Goal: Transaction & Acquisition: Purchase product/service

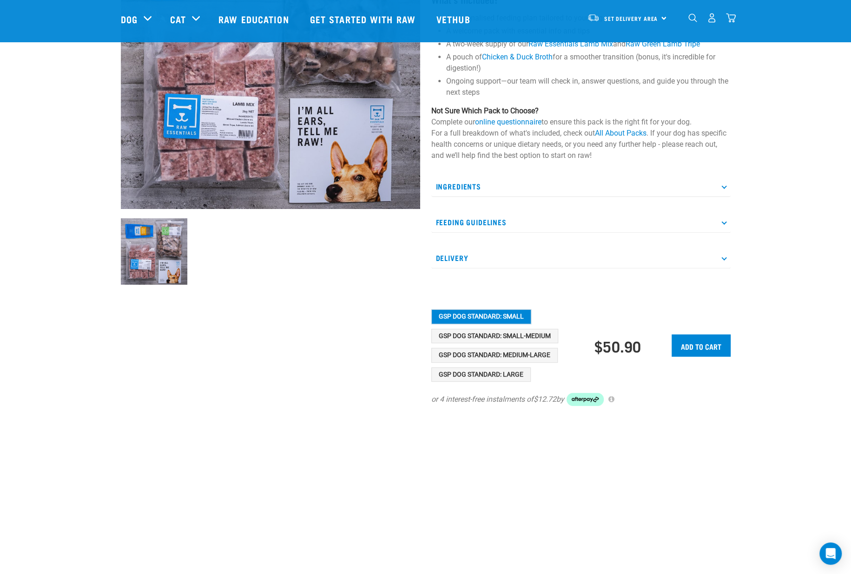
scroll to position [174, 0]
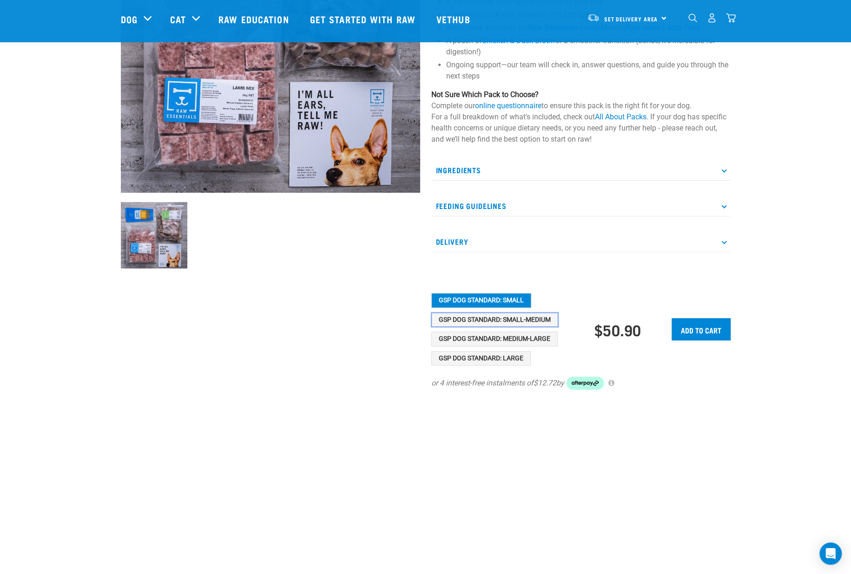
click at [483, 320] on button "GSP Dog Standard: Small-Medium" at bounding box center [494, 320] width 127 height 15
click at [486, 336] on button "GSP Dog Standard: Medium-Large" at bounding box center [494, 339] width 126 height 15
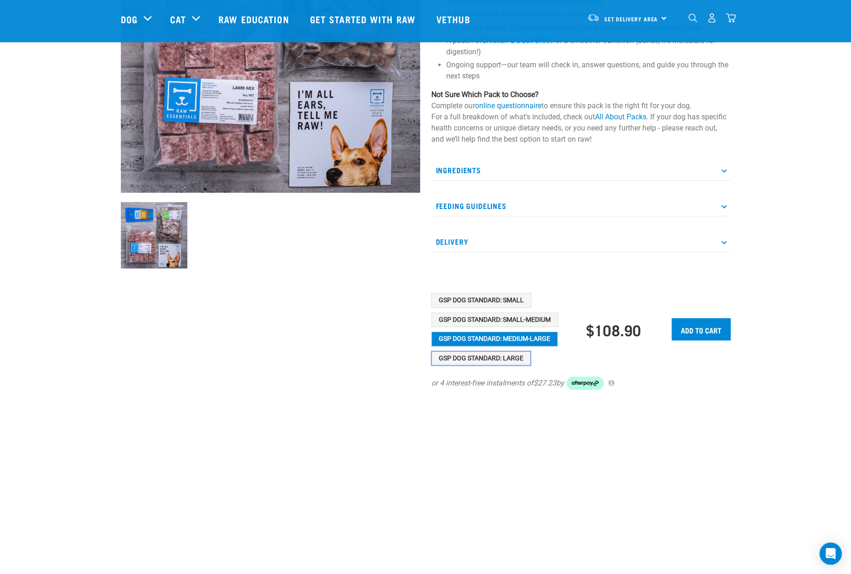
click at [486, 356] on button "GSP Dog Standard: Large" at bounding box center [480, 358] width 99 height 15
click at [486, 345] on button "GSP Dog Standard: Medium-Large" at bounding box center [494, 339] width 126 height 15
click at [485, 323] on button "GSP Dog Standard: Small-Medium" at bounding box center [494, 320] width 127 height 15
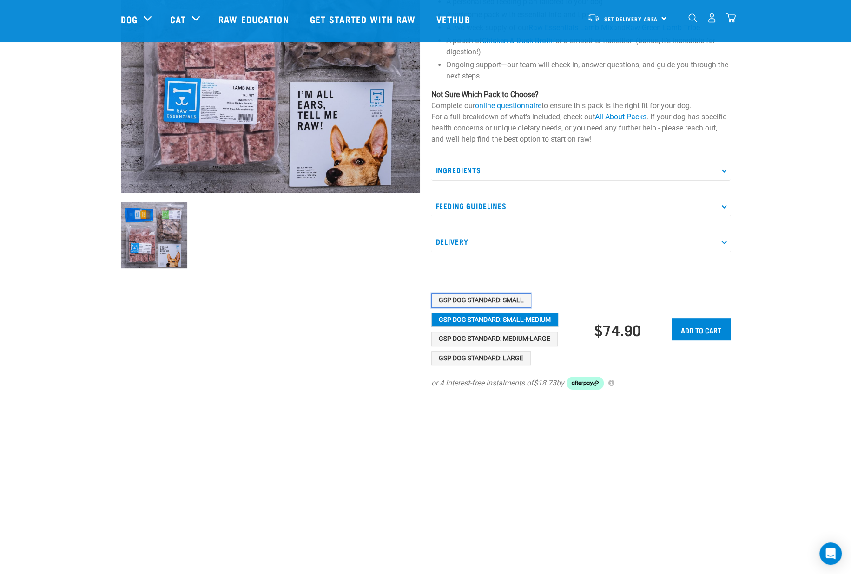
click at [482, 301] on button "GSP Dog Standard: Small" at bounding box center [481, 300] width 100 height 15
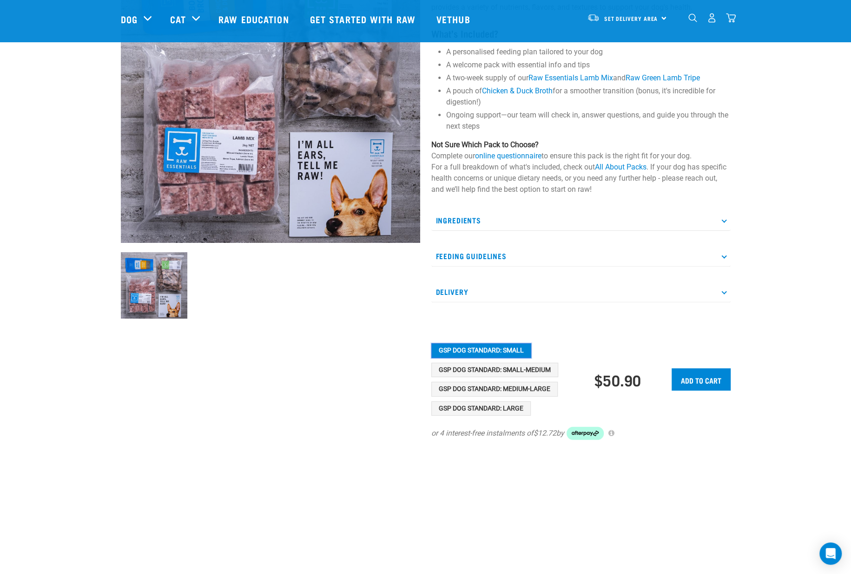
scroll to position [232, 0]
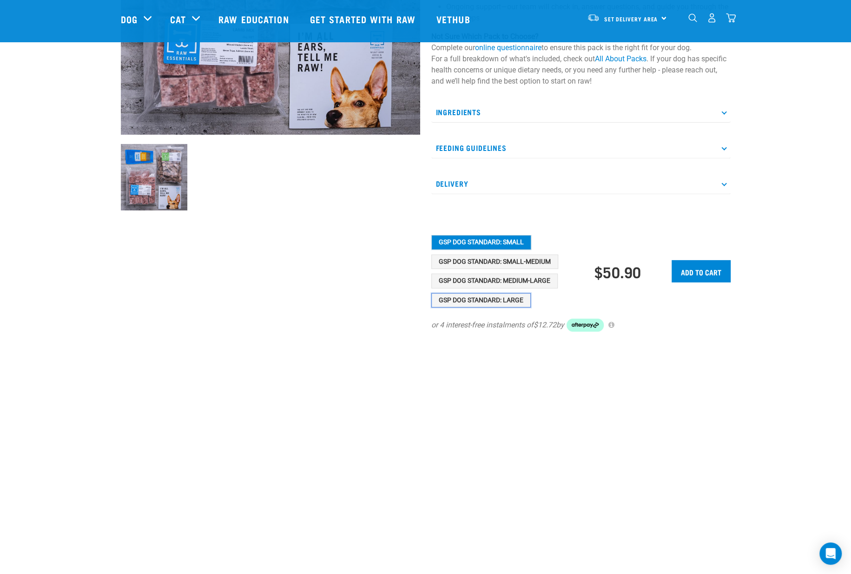
click at [495, 298] on button "GSP Dog Standard: Large" at bounding box center [480, 300] width 99 height 15
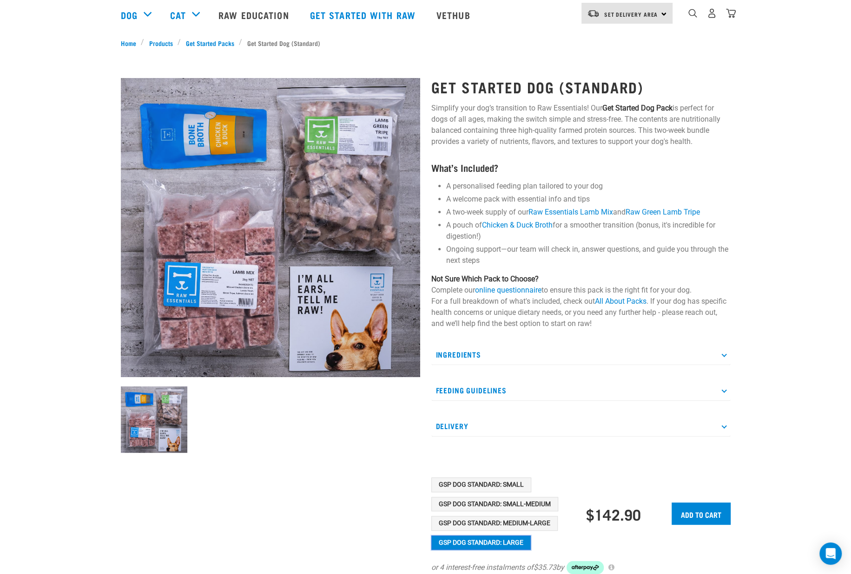
scroll to position [0, 0]
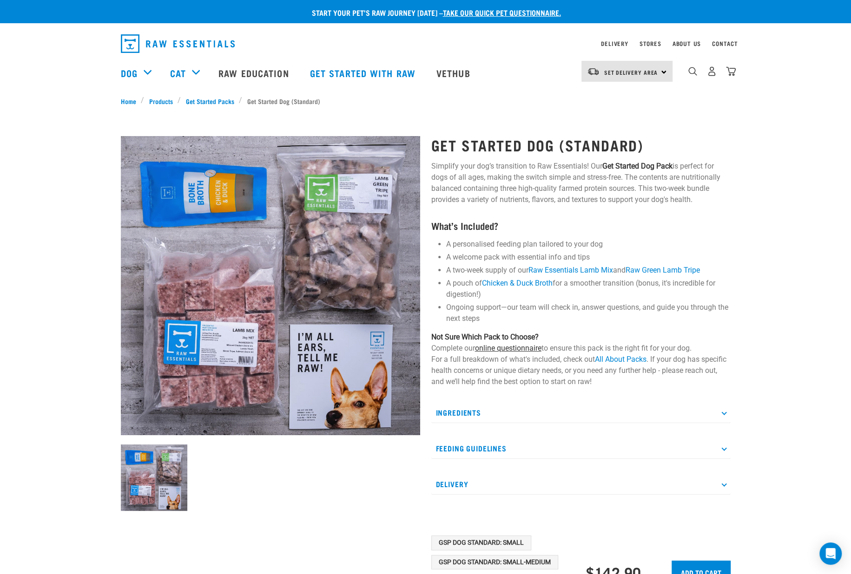
click at [512, 346] on link "online questionnaire" at bounding box center [508, 348] width 66 height 9
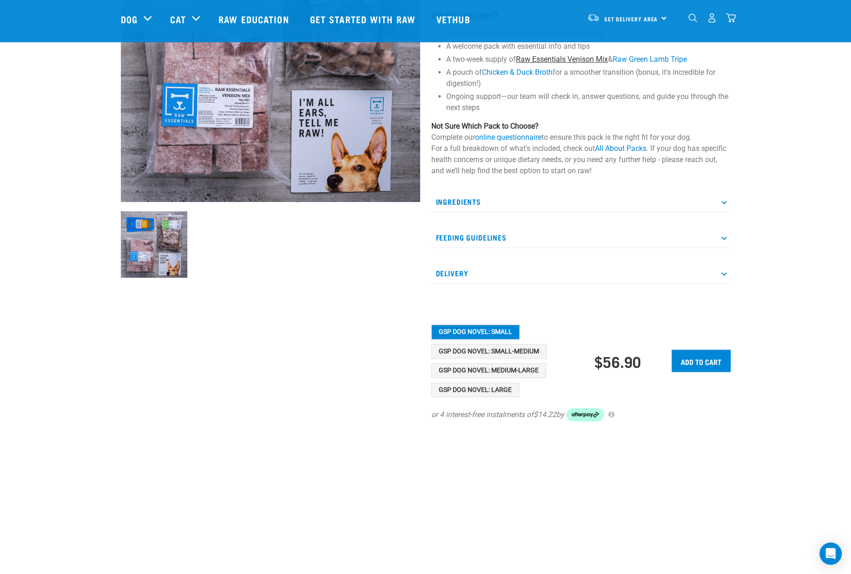
scroll to position [174, 0]
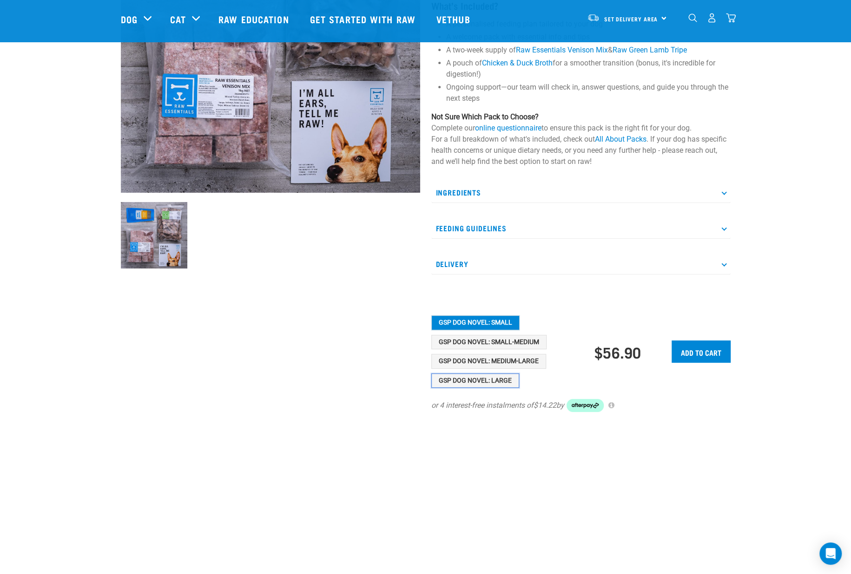
click at [478, 380] on button "GSP Dog Novel: Large" at bounding box center [475, 381] width 88 height 15
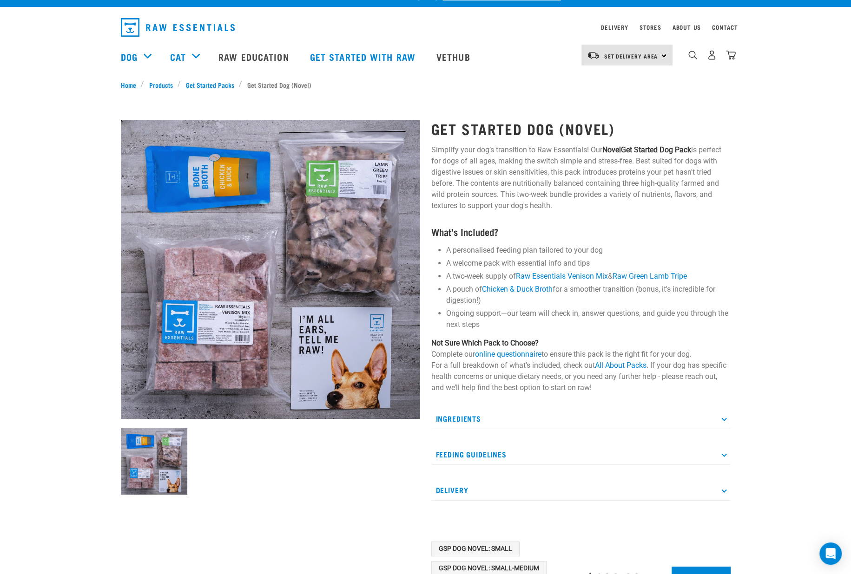
scroll to position [0, 0]
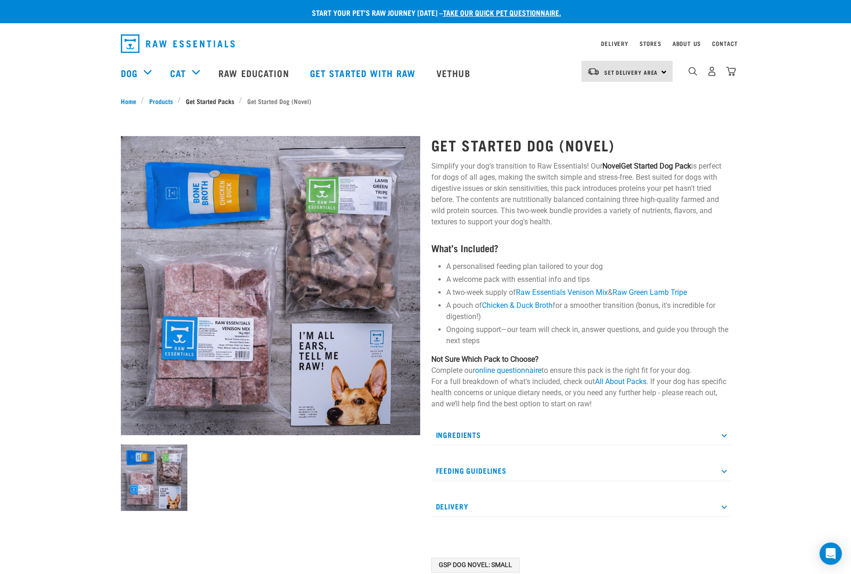
click at [215, 99] on link "Get Started Packs" at bounding box center [210, 101] width 58 height 10
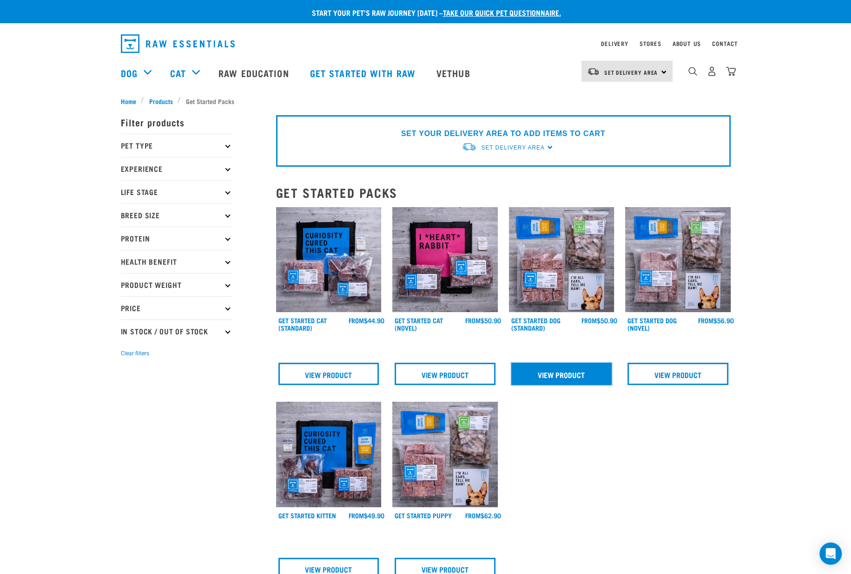
click at [586, 375] on link "View Product" at bounding box center [561, 374] width 101 height 22
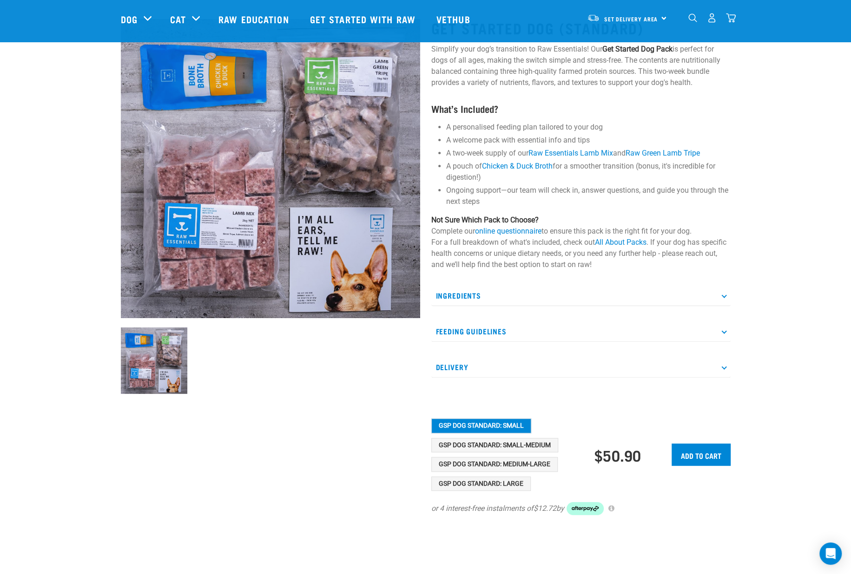
scroll to position [116, 0]
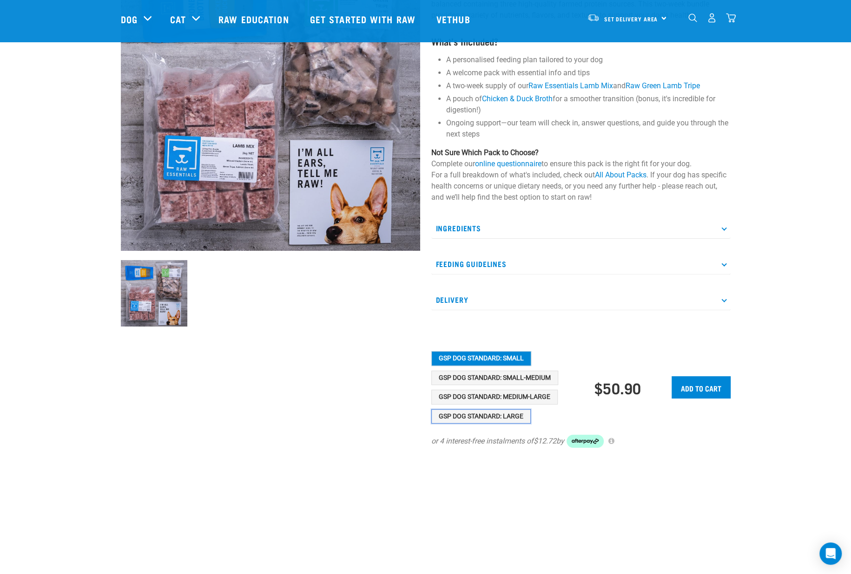
click at [508, 414] on button "GSP Dog Standard: Large" at bounding box center [480, 416] width 99 height 15
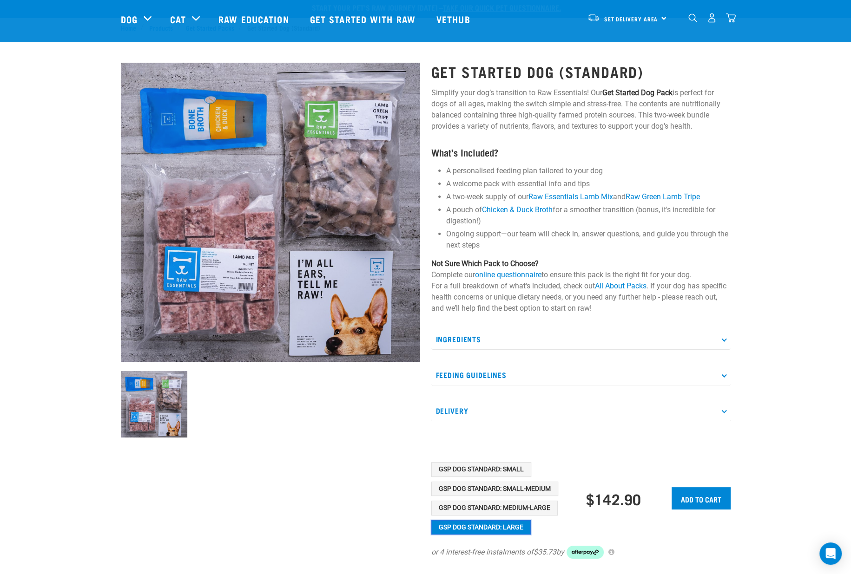
scroll to position [0, 0]
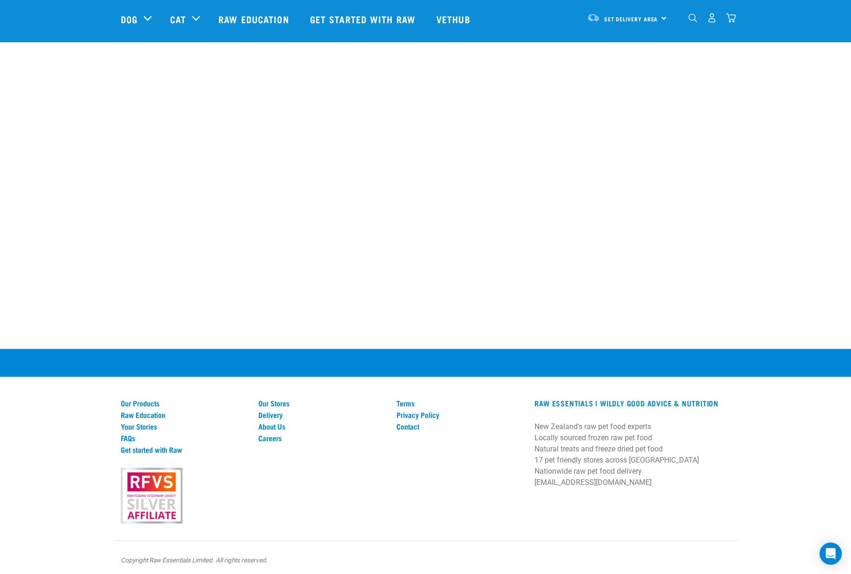
scroll to position [881, 0]
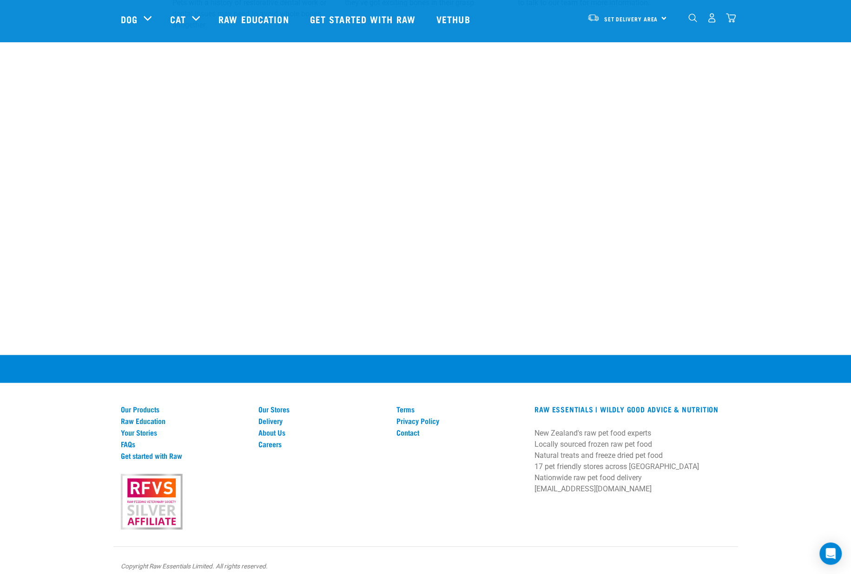
scroll to position [840, 0]
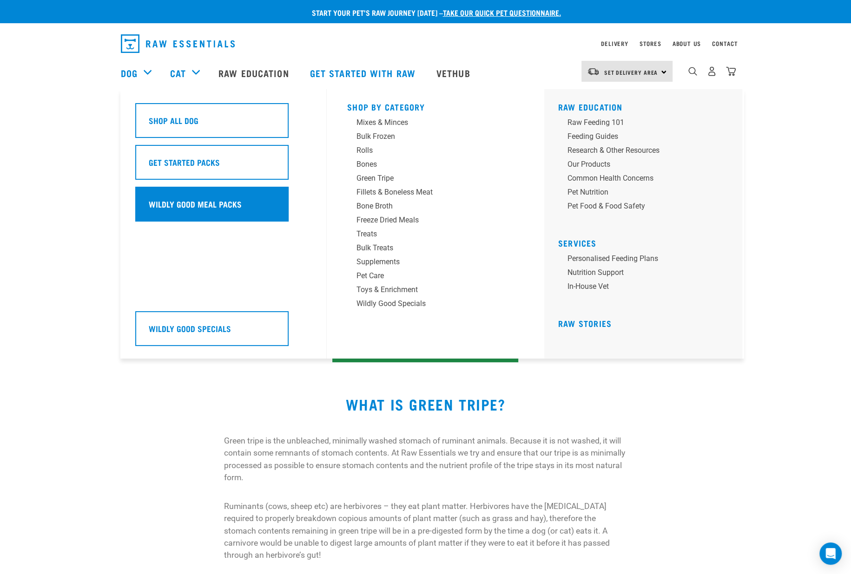
click at [204, 201] on h5 "Wildly Good Meal Packs" at bounding box center [195, 204] width 93 height 12
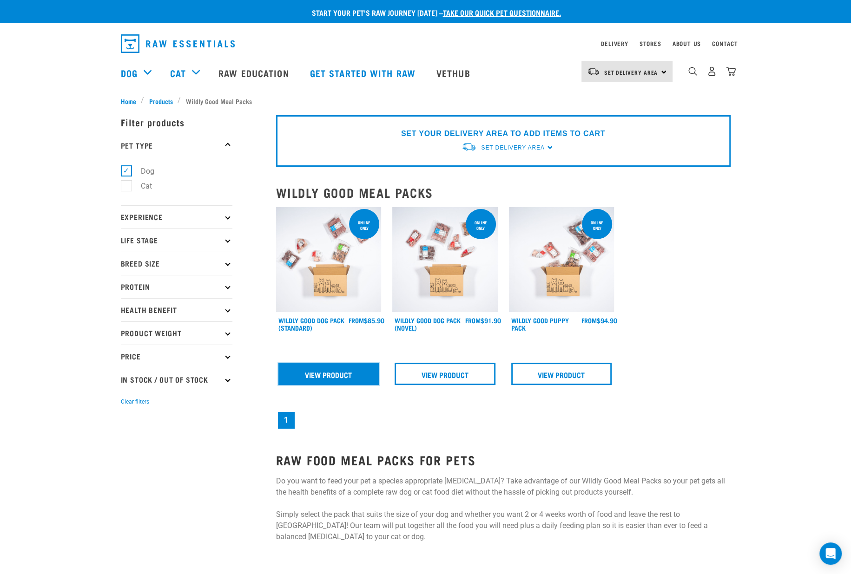
click at [318, 375] on link "View Product" at bounding box center [328, 374] width 101 height 22
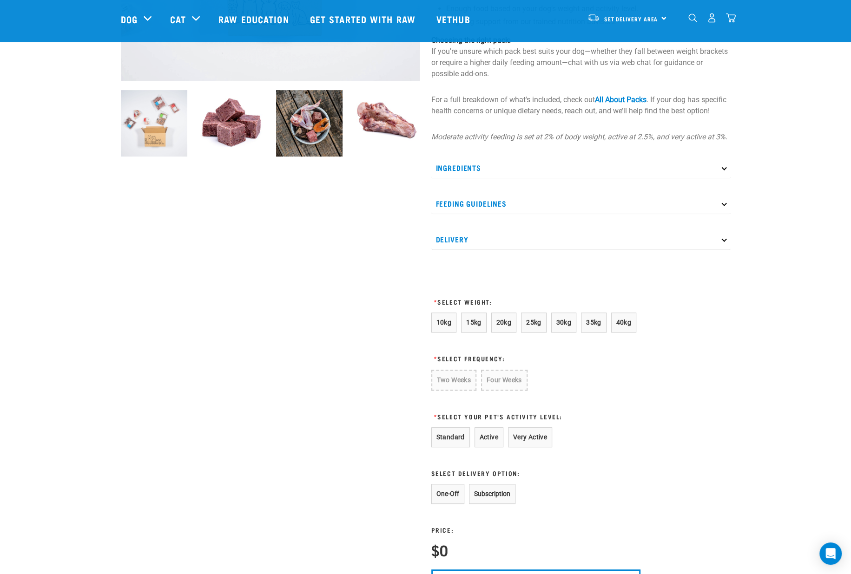
scroll to position [290, 0]
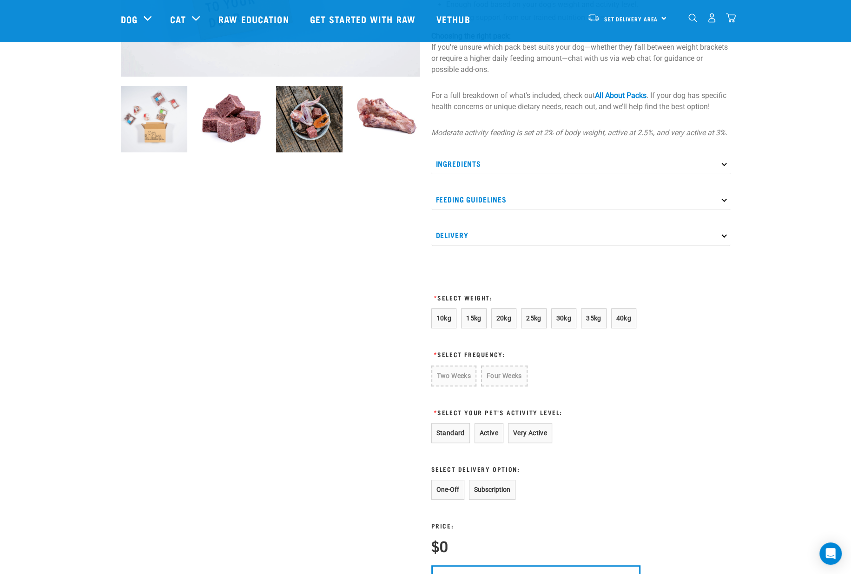
click at [490, 208] on p "Feeding Guidelines" at bounding box center [580, 199] width 299 height 21
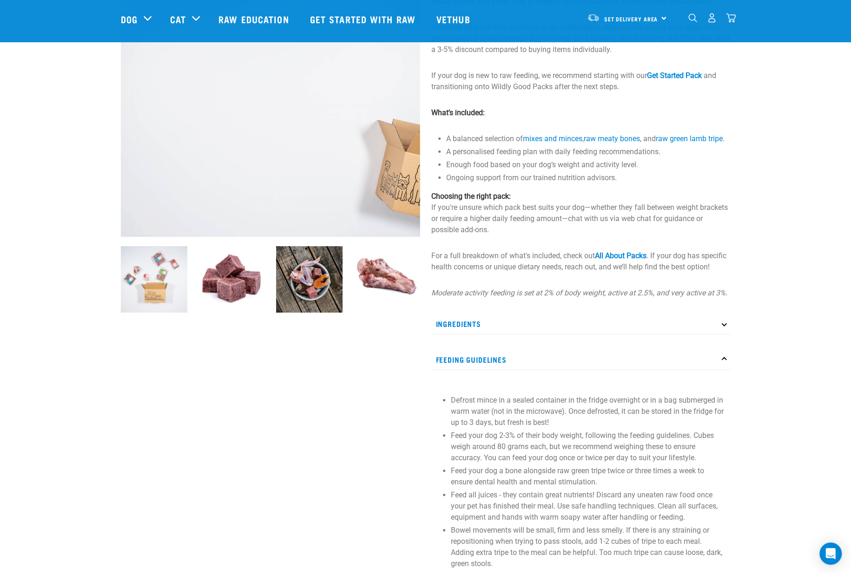
scroll to position [0, 0]
